Goal: Entertainment & Leisure: Consume media (video, audio)

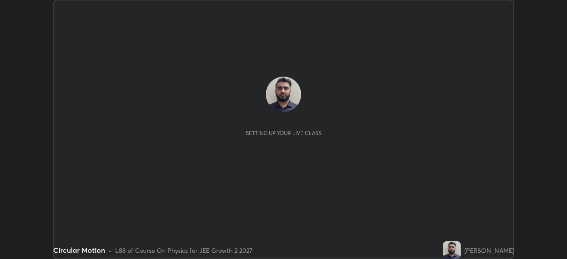
scroll to position [259, 567]
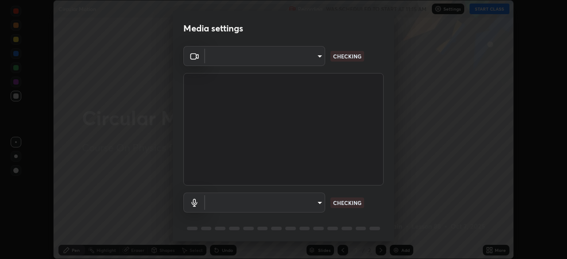
type input "7da4a789ca5c3b289f91b878aebf3769d603dce1d3acf67b661988e88742cb6b"
type input "f06f4949873e44ad7b979a91ac01acc3bcfacb48c8e24a8d9cfffa01efa002b7"
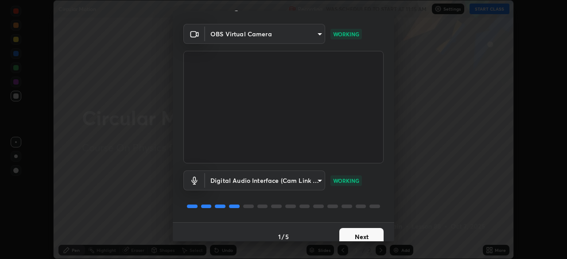
scroll to position [31, 0]
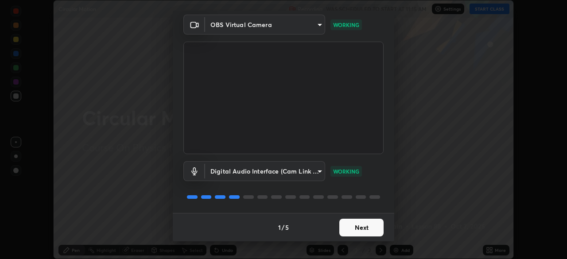
click at [372, 230] on button "Next" at bounding box center [362, 228] width 44 height 18
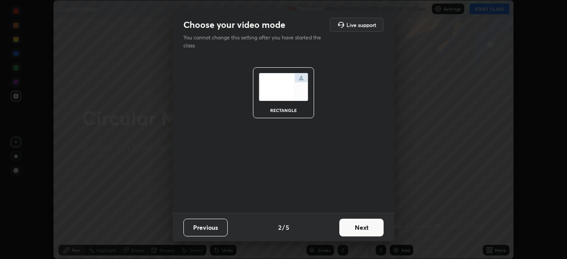
scroll to position [0, 0]
click at [375, 230] on button "Next" at bounding box center [362, 228] width 44 height 18
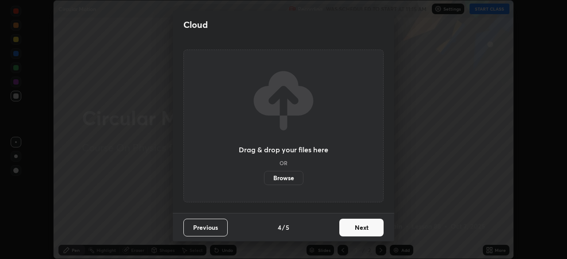
click at [379, 233] on button "Next" at bounding box center [362, 228] width 44 height 18
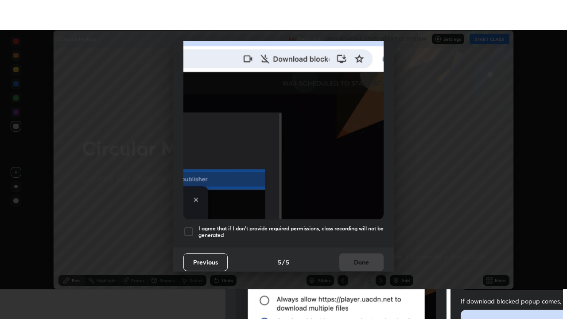
scroll to position [212, 0]
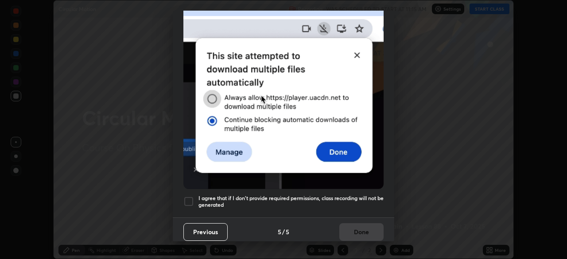
click at [189, 198] on div at bounding box center [189, 201] width 11 height 11
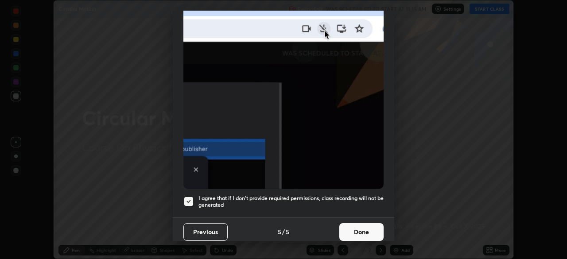
click at [352, 231] on button "Done" at bounding box center [362, 232] width 44 height 18
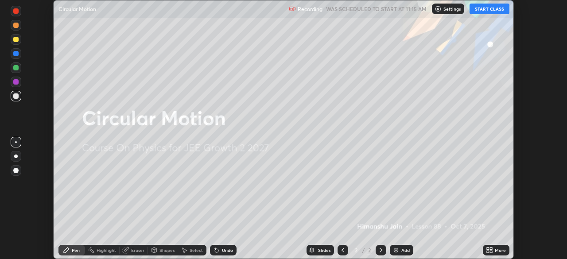
click at [487, 9] on button "START CLASS" at bounding box center [490, 9] width 40 height 11
click at [494, 251] on div "More" at bounding box center [496, 250] width 27 height 11
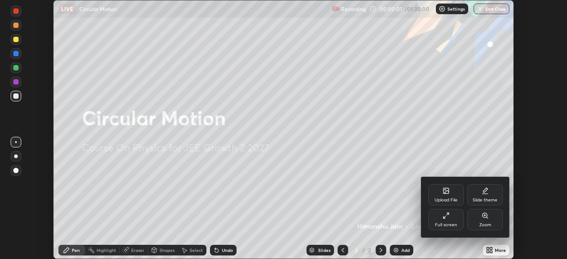
click at [446, 221] on div "Full screen" at bounding box center [446, 219] width 35 height 21
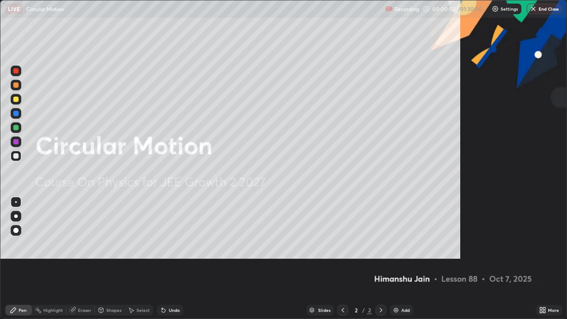
scroll to position [319, 567]
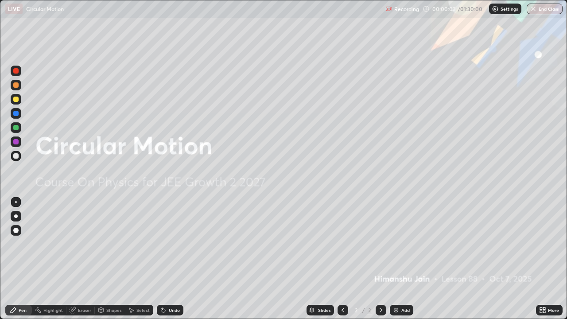
click at [404, 259] on div "Add" at bounding box center [406, 310] width 8 height 4
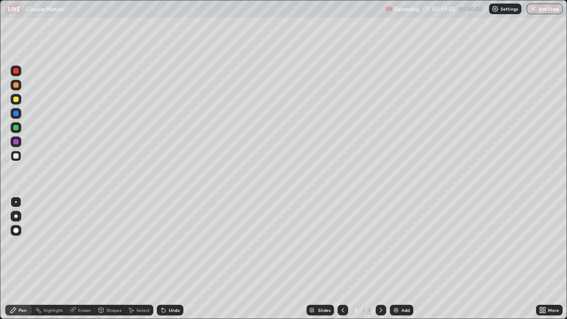
click at [113, 259] on div "Shapes" at bounding box center [113, 310] width 15 height 4
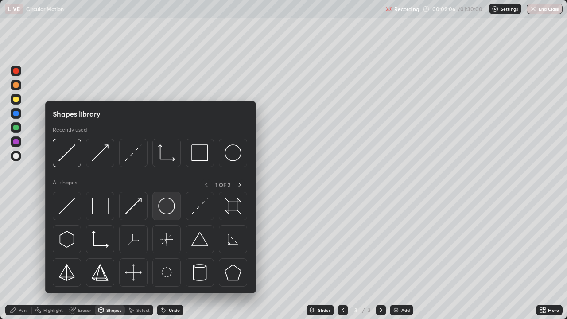
click at [166, 210] on img at bounding box center [166, 206] width 17 height 17
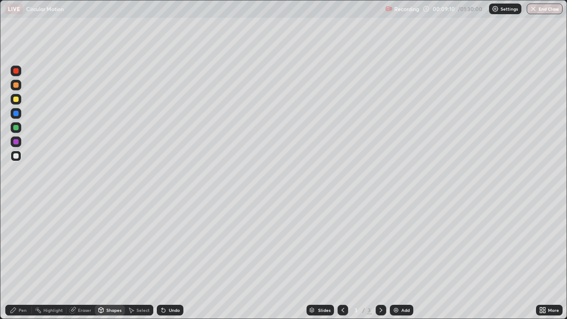
click at [111, 259] on div "Shapes" at bounding box center [113, 310] width 15 height 4
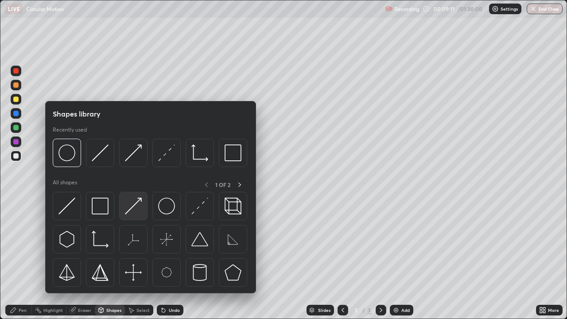
click at [129, 205] on img at bounding box center [133, 206] width 17 height 17
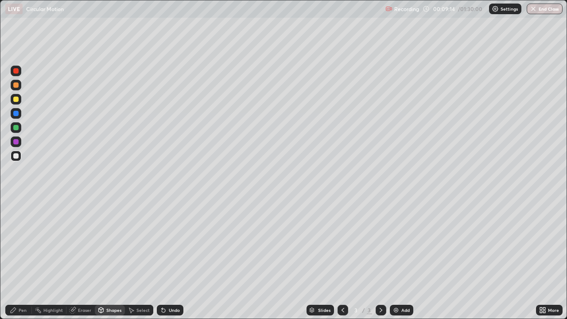
click at [25, 259] on div "Pen" at bounding box center [23, 310] width 8 height 4
click at [172, 259] on div "Undo" at bounding box center [170, 310] width 27 height 11
click at [0, 259] on div "Pen Highlight Eraser Shapes Select Undo Slides 3 / 3 Add More" at bounding box center [283, 310] width 567 height 18
click at [115, 259] on div "Shapes" at bounding box center [113, 310] width 15 height 4
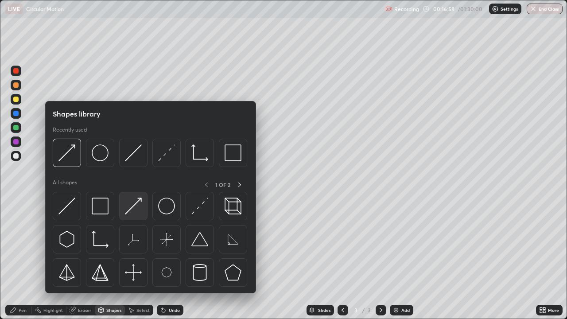
click at [136, 210] on img at bounding box center [133, 206] width 17 height 17
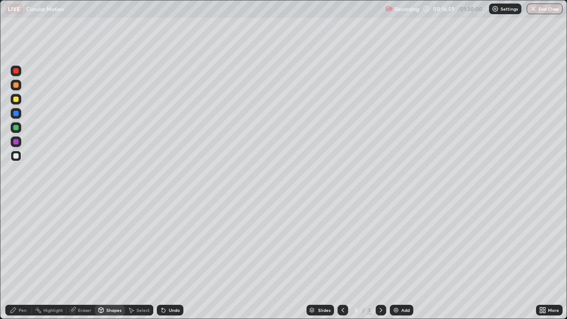
click at [16, 84] on div at bounding box center [15, 84] width 5 height 5
click at [25, 259] on div "Pen" at bounding box center [18, 310] width 27 height 11
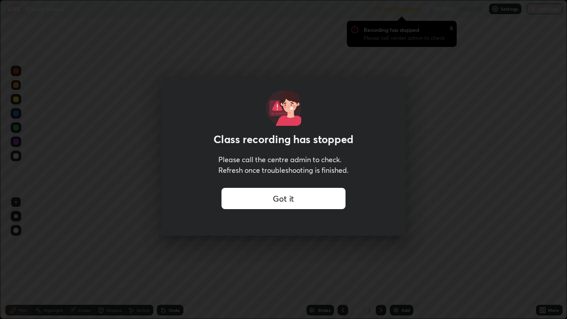
click at [336, 199] on div "Got it" at bounding box center [284, 198] width 124 height 21
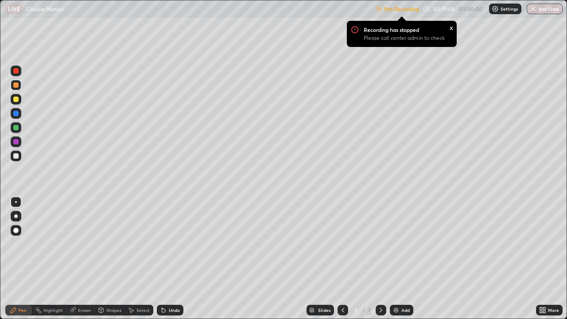
click at [507, 8] on p "Settings" at bounding box center [509, 9] width 17 height 4
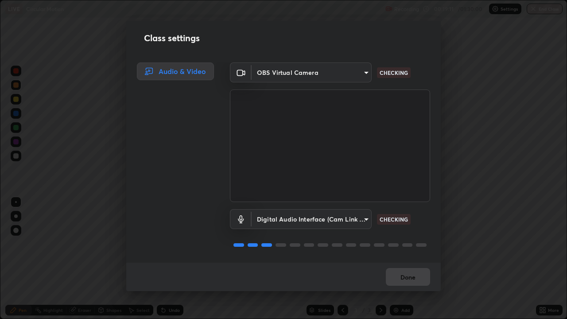
scroll to position [1, 0]
click at [412, 259] on button "Done" at bounding box center [408, 277] width 44 height 18
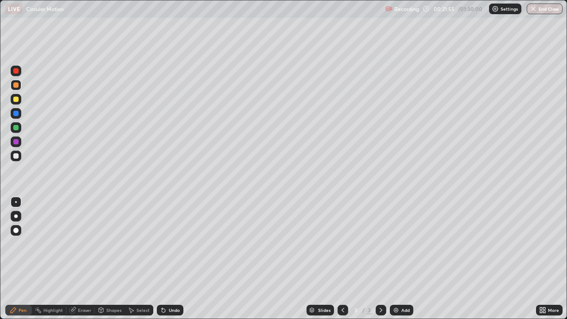
click at [145, 259] on div "Select" at bounding box center [143, 310] width 13 height 4
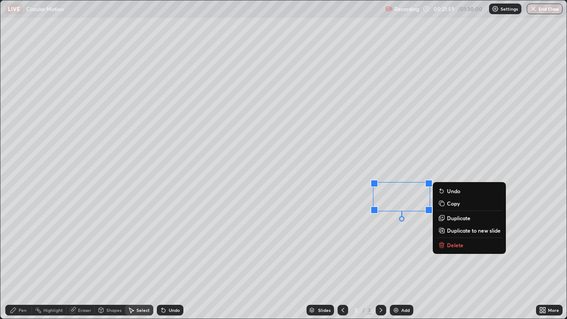
click at [454, 247] on p "Delete" at bounding box center [455, 245] width 16 height 7
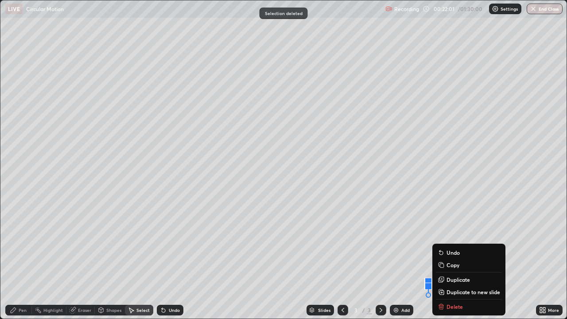
click at [446, 259] on div "Slides 3 / 3 Add" at bounding box center [360, 310] width 353 height 18
click at [21, 259] on div "Pen" at bounding box center [23, 310] width 8 height 4
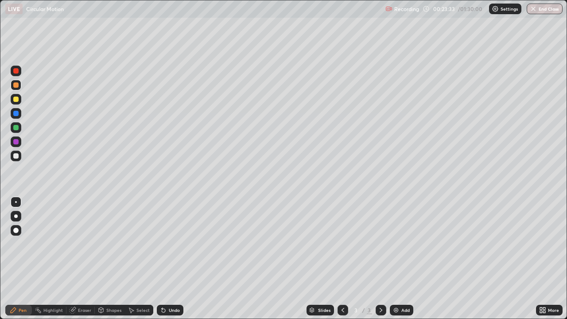
click at [83, 259] on div "Eraser" at bounding box center [84, 310] width 13 height 4
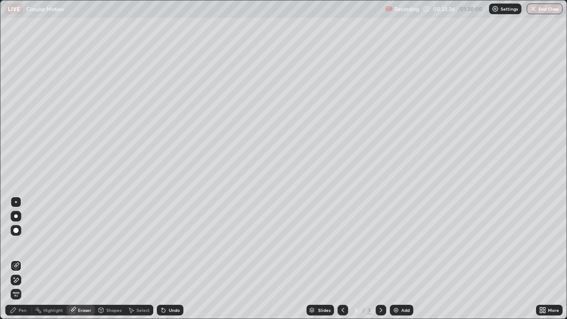
click at [21, 259] on div "Pen" at bounding box center [23, 310] width 8 height 4
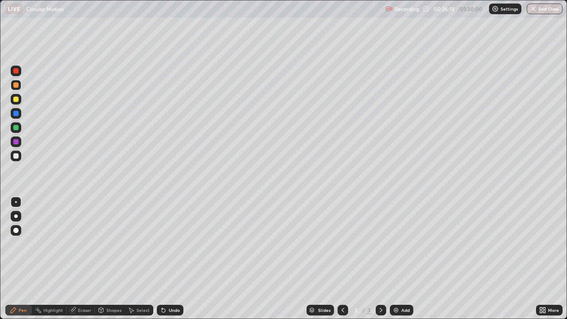
click at [376, 259] on div at bounding box center [381, 310] width 11 height 18
click at [16, 158] on div at bounding box center [15, 155] width 5 height 5
click at [407, 259] on div "Add" at bounding box center [406, 310] width 8 height 4
click at [114, 259] on div "Shapes" at bounding box center [113, 310] width 15 height 4
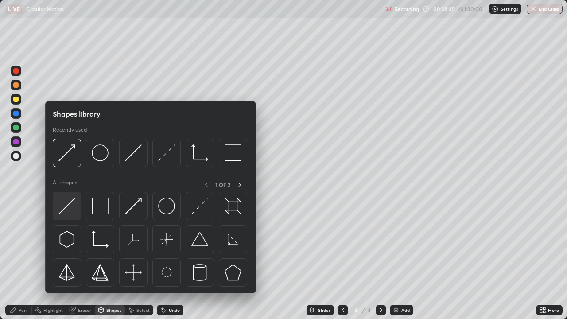
click at [74, 210] on img at bounding box center [67, 206] width 17 height 17
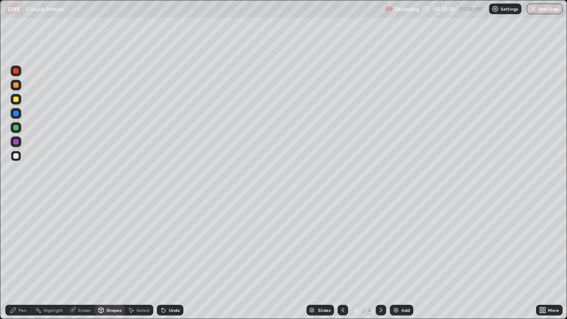
click at [173, 259] on div "Undo" at bounding box center [174, 310] width 11 height 4
click at [14, 259] on icon at bounding box center [13, 310] width 5 height 5
click at [176, 259] on div "Undo" at bounding box center [174, 310] width 11 height 4
click at [171, 259] on div "Undo" at bounding box center [174, 310] width 11 height 4
click at [170, 259] on div "Undo" at bounding box center [174, 310] width 11 height 4
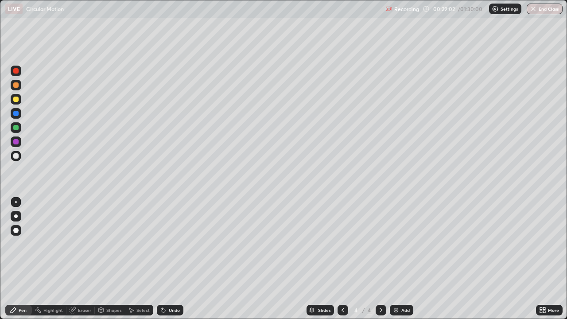
click at [172, 259] on div "Undo" at bounding box center [174, 310] width 11 height 4
click at [402, 259] on div "Add" at bounding box center [406, 310] width 8 height 4
click at [112, 259] on div "Shapes" at bounding box center [113, 310] width 15 height 4
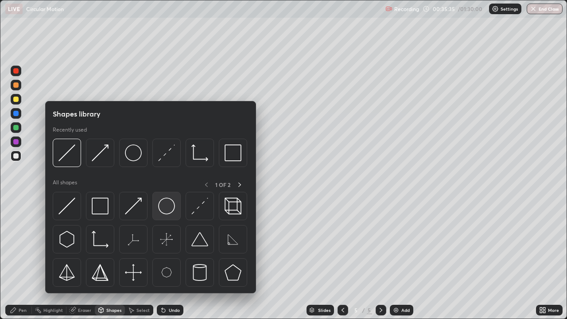
click at [168, 207] on img at bounding box center [166, 206] width 17 height 17
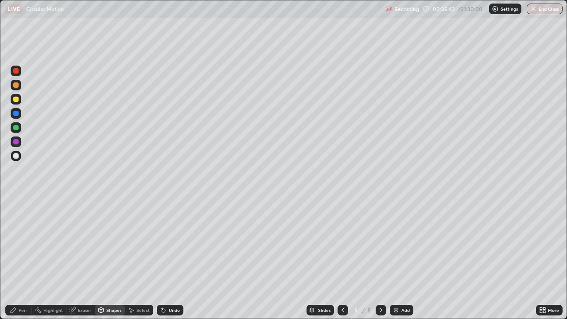
click at [26, 259] on div "Pen" at bounding box center [23, 310] width 8 height 4
click at [114, 259] on div "Shapes" at bounding box center [113, 310] width 15 height 4
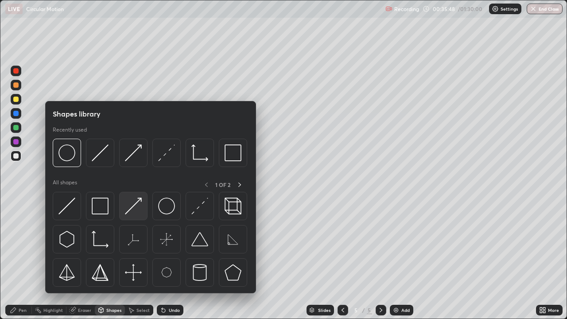
click at [137, 208] on img at bounding box center [133, 206] width 17 height 17
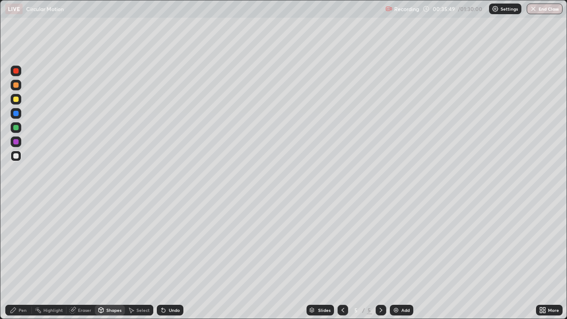
click at [16, 127] on div at bounding box center [15, 127] width 5 height 5
click at [174, 259] on div "Undo" at bounding box center [170, 310] width 27 height 11
click at [176, 259] on div "Undo" at bounding box center [170, 310] width 27 height 11
click at [25, 259] on div "Pen" at bounding box center [23, 310] width 8 height 4
click at [341, 259] on icon at bounding box center [343, 310] width 7 height 7
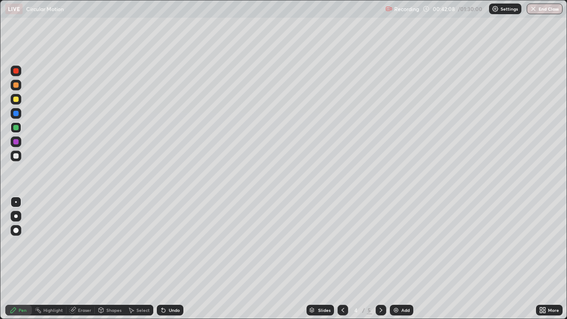
click at [380, 259] on icon at bounding box center [381, 310] width 7 height 7
click at [402, 259] on div "Add" at bounding box center [401, 310] width 23 height 11
click at [403, 259] on div "Add" at bounding box center [406, 310] width 8 height 4
click at [21, 85] on div at bounding box center [16, 85] width 11 height 11
click at [176, 259] on div "Undo" at bounding box center [174, 310] width 11 height 4
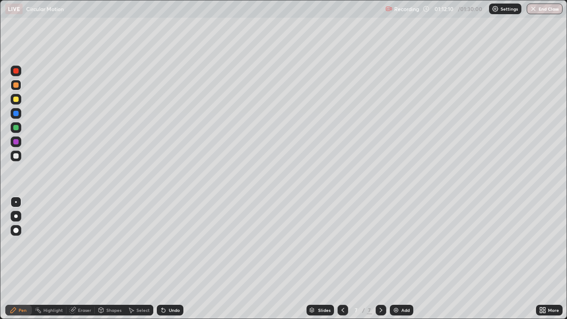
click at [175, 259] on div "Undo" at bounding box center [174, 310] width 11 height 4
click at [176, 259] on div "Undo" at bounding box center [170, 310] width 27 height 11
click at [178, 259] on div "Undo" at bounding box center [170, 310] width 27 height 11
click at [86, 259] on div "Eraser" at bounding box center [80, 310] width 28 height 11
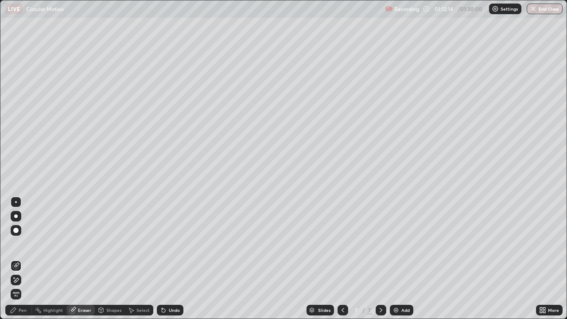
click at [26, 259] on div "Pen" at bounding box center [18, 310] width 27 height 11
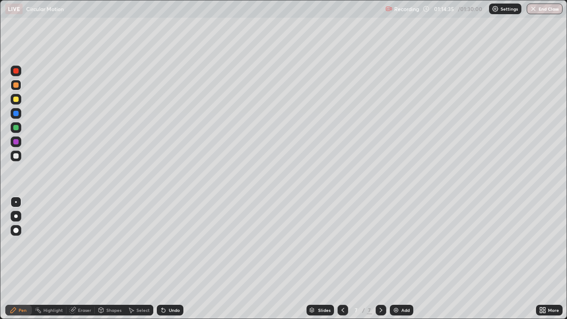
click at [407, 259] on div "Add" at bounding box center [406, 310] width 8 height 4
click at [112, 259] on div "Shapes" at bounding box center [113, 310] width 15 height 4
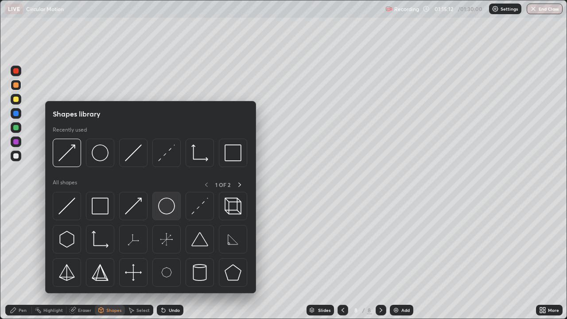
click at [172, 207] on img at bounding box center [166, 206] width 17 height 17
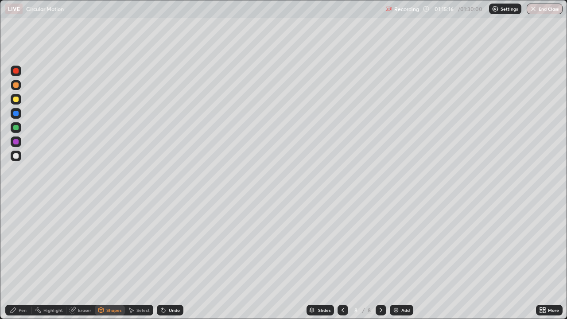
click at [117, 259] on div "Shapes" at bounding box center [110, 310] width 30 height 11
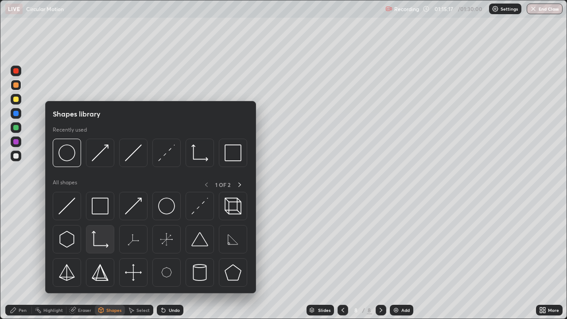
click at [104, 246] on img at bounding box center [100, 239] width 17 height 17
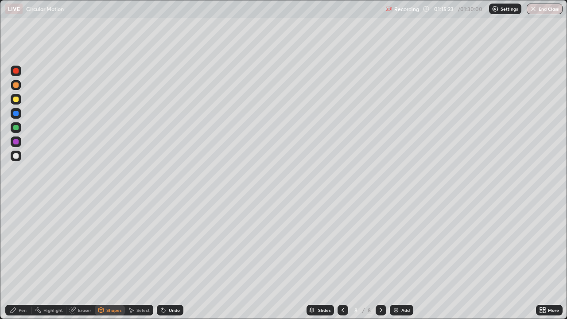
click at [26, 259] on div "Pen" at bounding box center [23, 310] width 8 height 4
click at [116, 259] on div "Shapes" at bounding box center [113, 310] width 15 height 4
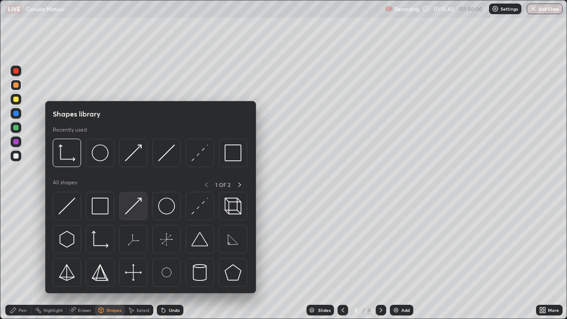
click at [140, 208] on img at bounding box center [133, 206] width 17 height 17
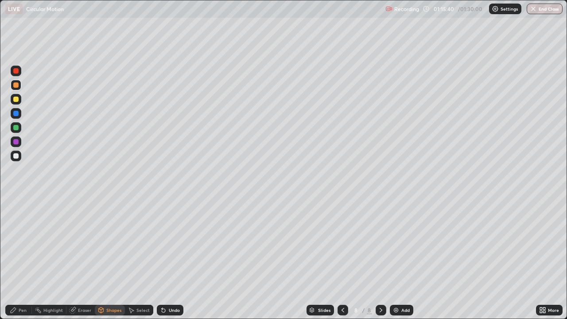
click at [20, 129] on div at bounding box center [16, 127] width 11 height 11
click at [22, 259] on div "Pen" at bounding box center [18, 310] width 27 height 11
click at [179, 259] on div "Undo" at bounding box center [170, 310] width 27 height 11
click at [17, 142] on div at bounding box center [15, 141] width 5 height 5
click at [116, 259] on div "Shapes" at bounding box center [113, 310] width 15 height 4
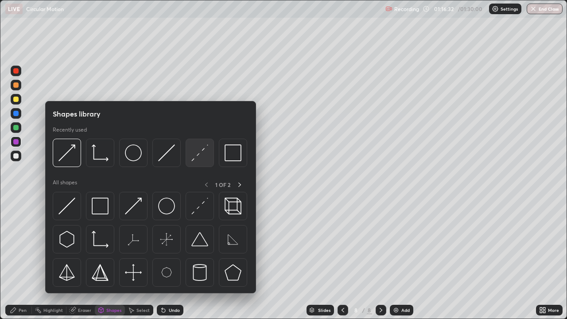
click at [197, 157] on img at bounding box center [199, 153] width 17 height 17
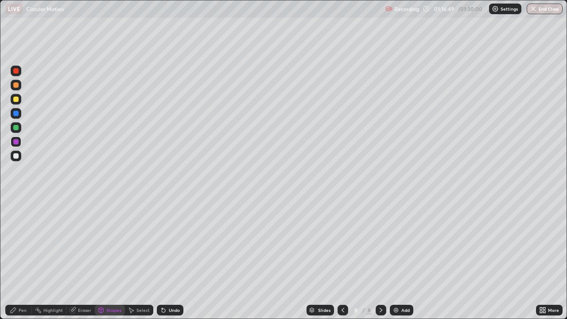
click at [28, 259] on div "Pen" at bounding box center [18, 310] width 27 height 11
click at [17, 98] on div at bounding box center [15, 99] width 5 height 5
click at [20, 128] on div at bounding box center [16, 127] width 11 height 11
click at [173, 259] on div "Undo" at bounding box center [174, 310] width 11 height 4
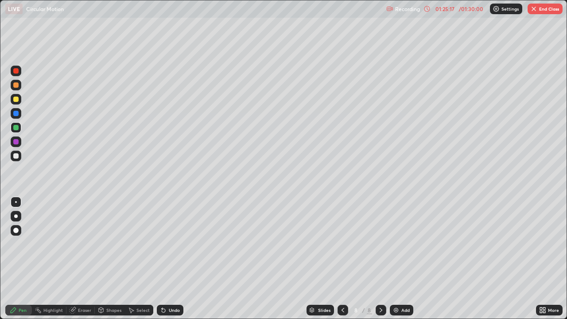
click at [18, 153] on div at bounding box center [16, 156] width 11 height 11
click at [89, 259] on div "Eraser" at bounding box center [84, 310] width 13 height 4
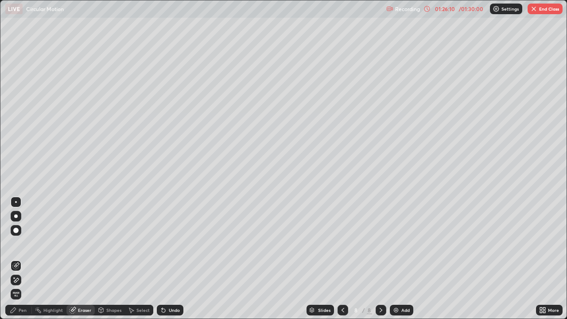
click at [20, 259] on div "Pen" at bounding box center [23, 310] width 8 height 4
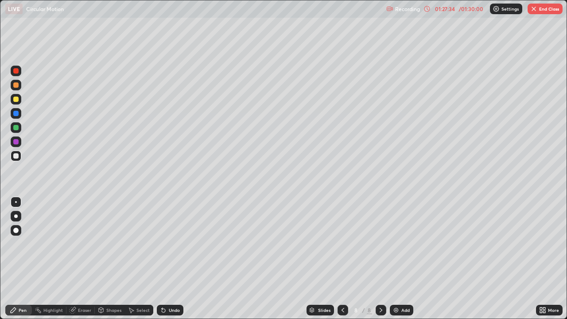
click at [177, 259] on div "Undo" at bounding box center [174, 310] width 11 height 4
click at [548, 8] on button "End Class" at bounding box center [545, 9] width 35 height 11
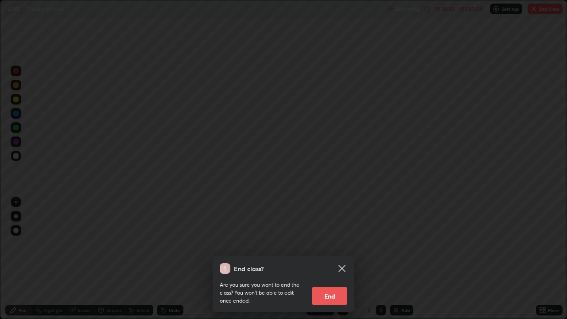
click at [336, 259] on button "End" at bounding box center [329, 296] width 35 height 18
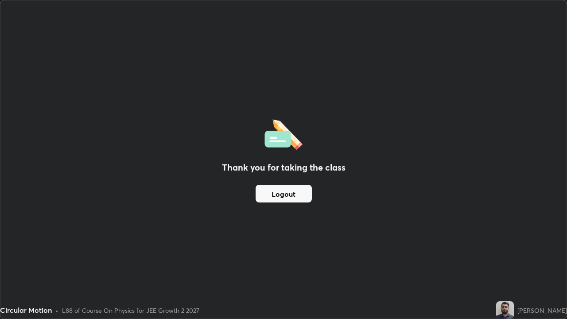
click at [290, 193] on button "Logout" at bounding box center [284, 194] width 56 height 18
click at [294, 192] on button "Logout" at bounding box center [284, 194] width 56 height 18
click at [270, 196] on button "Logout" at bounding box center [284, 194] width 56 height 18
click at [301, 198] on button "Logout" at bounding box center [284, 194] width 56 height 18
click at [277, 195] on button "Logout" at bounding box center [284, 194] width 56 height 18
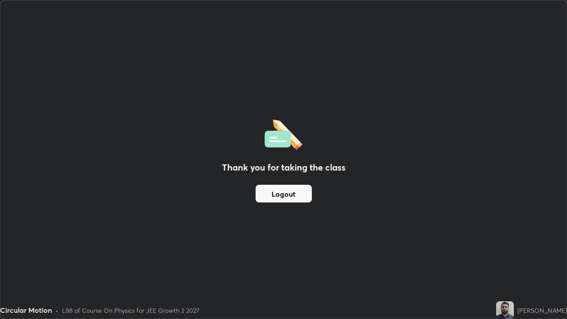
click at [281, 196] on button "Logout" at bounding box center [284, 194] width 56 height 18
click at [274, 199] on button "Logout" at bounding box center [284, 194] width 56 height 18
